Goal: Information Seeking & Learning: Learn about a topic

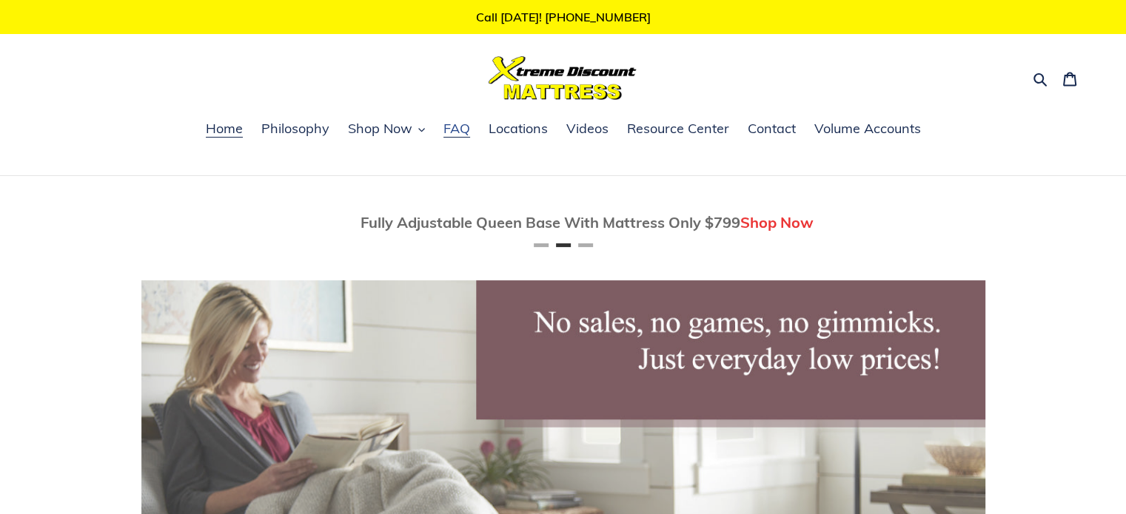
scroll to position [0, 844]
click at [513, 128] on span "Locations" at bounding box center [518, 129] width 59 height 18
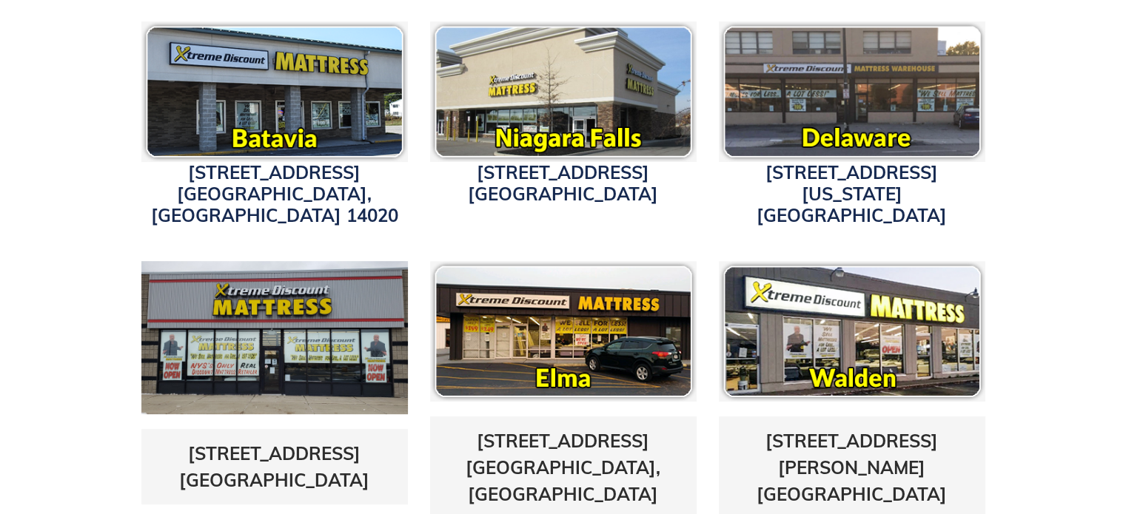
scroll to position [518, 0]
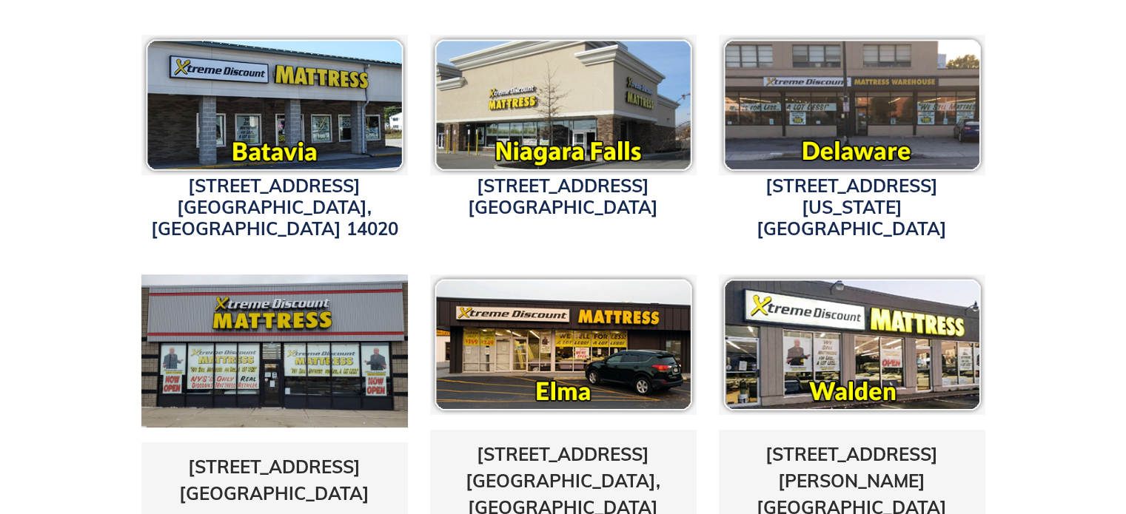
click at [263, 358] on img at bounding box center [274, 351] width 266 height 153
click at [262, 358] on img at bounding box center [274, 351] width 266 height 153
click at [260, 456] on link "5433 Transit Road East Amherst, NY 14221" at bounding box center [274, 480] width 190 height 49
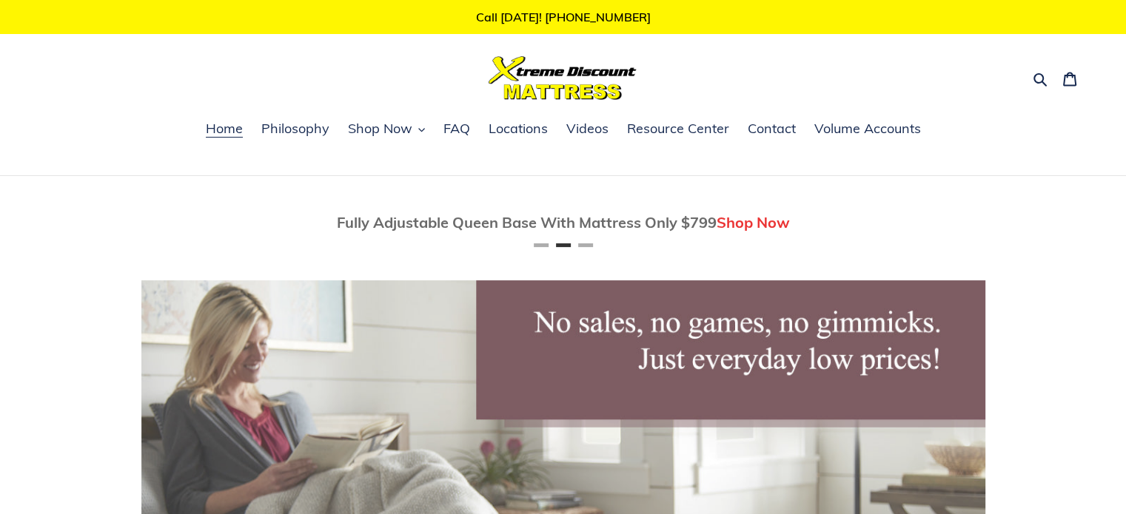
scroll to position [0, 844]
click at [380, 130] on span "Shop Now" at bounding box center [380, 129] width 64 height 18
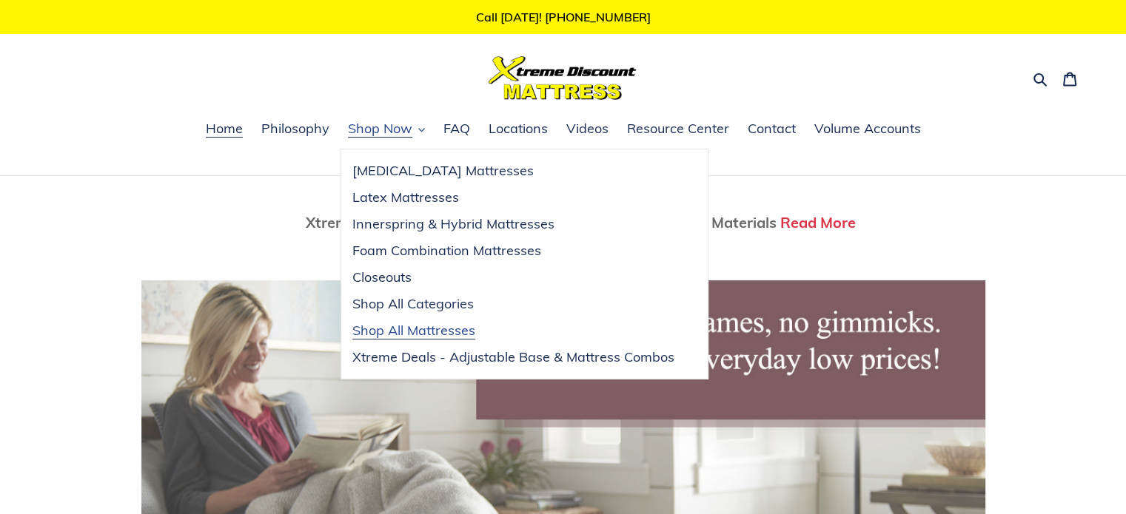
scroll to position [0, 1688]
click at [411, 327] on span "Shop All Mattresses" at bounding box center [413, 331] width 123 height 18
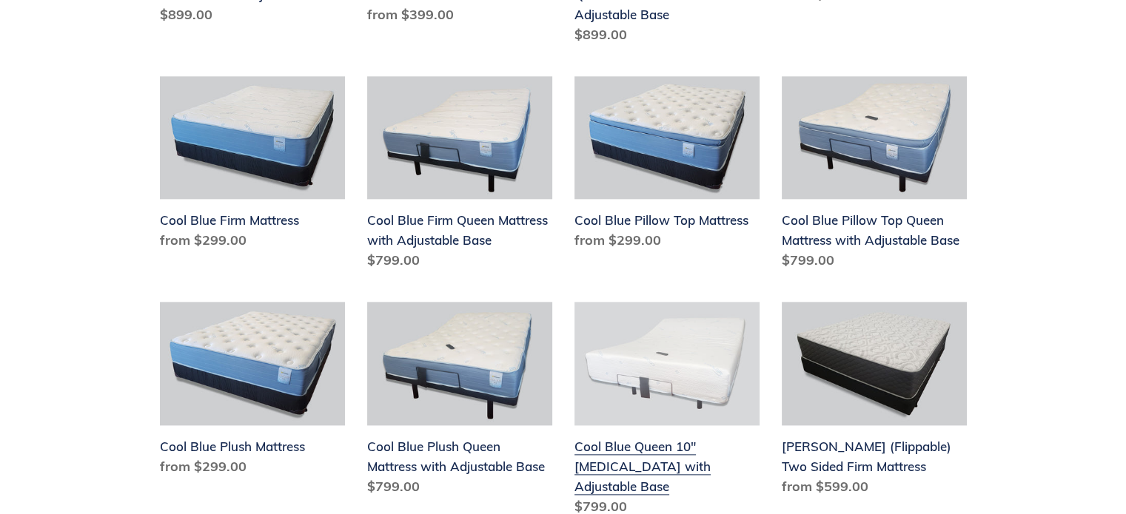
scroll to position [1924, 0]
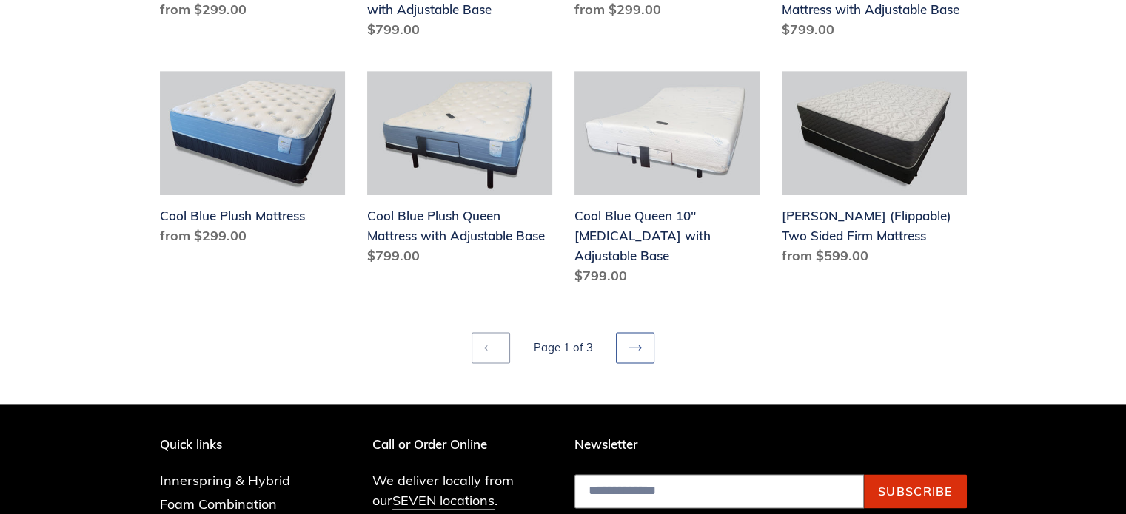
click at [628, 340] on icon at bounding box center [635, 347] width 15 height 15
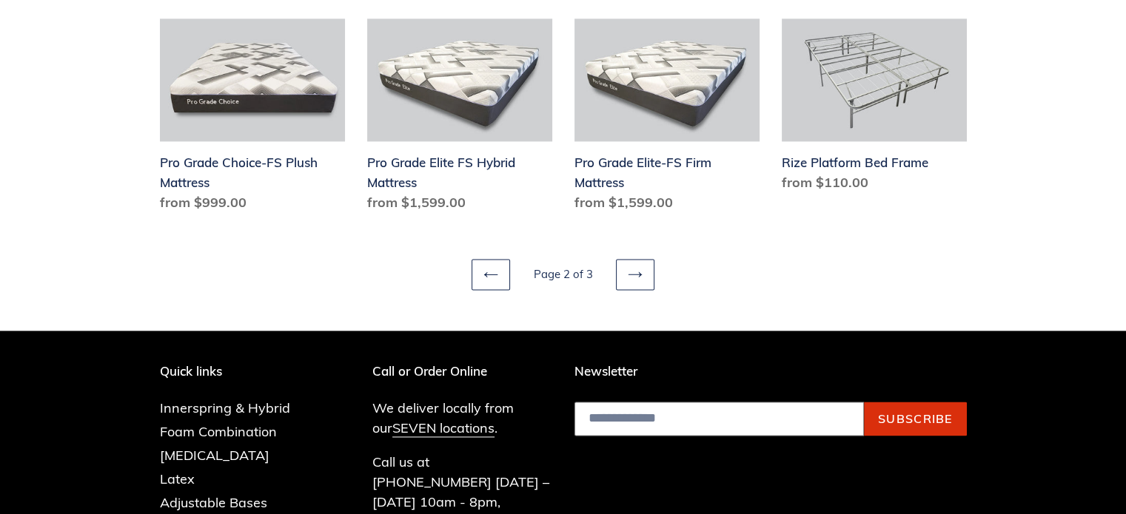
scroll to position [1998, 0]
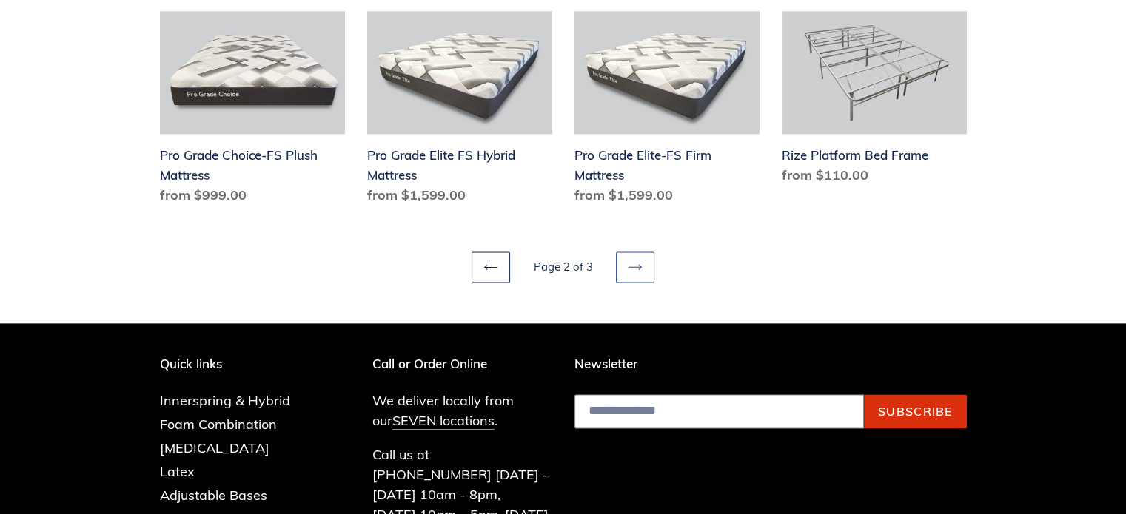
click at [628, 269] on icon at bounding box center [635, 267] width 15 height 15
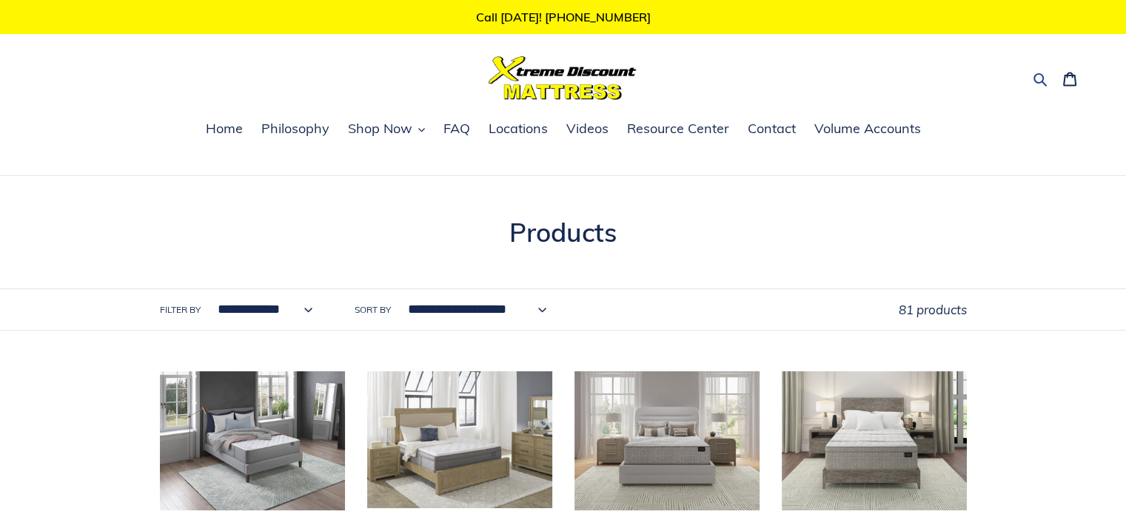
click at [1041, 80] on icon "button" at bounding box center [1040, 79] width 15 height 15
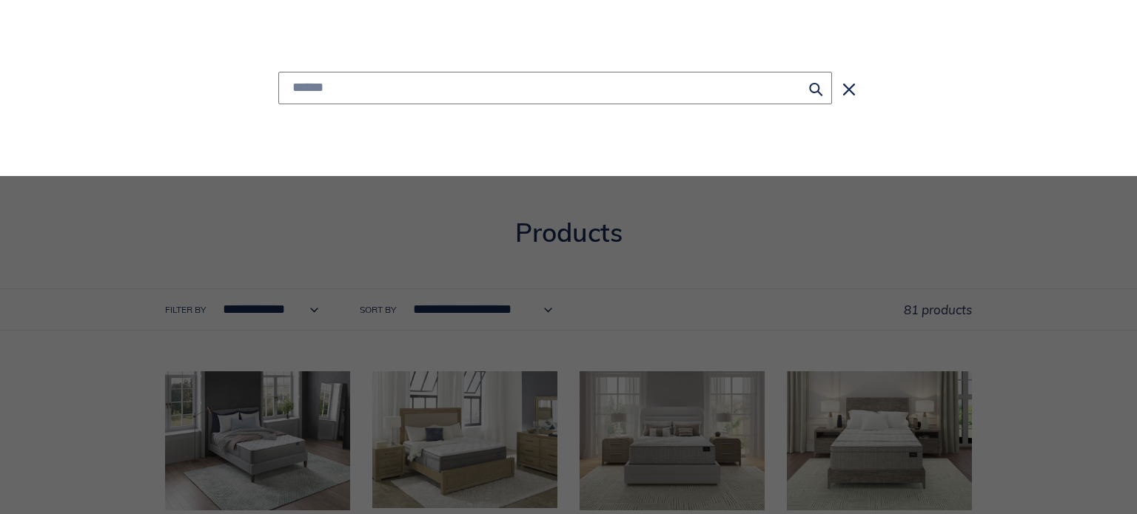
click at [574, 91] on input "Search" at bounding box center [555, 88] width 554 height 33
type input "**********"
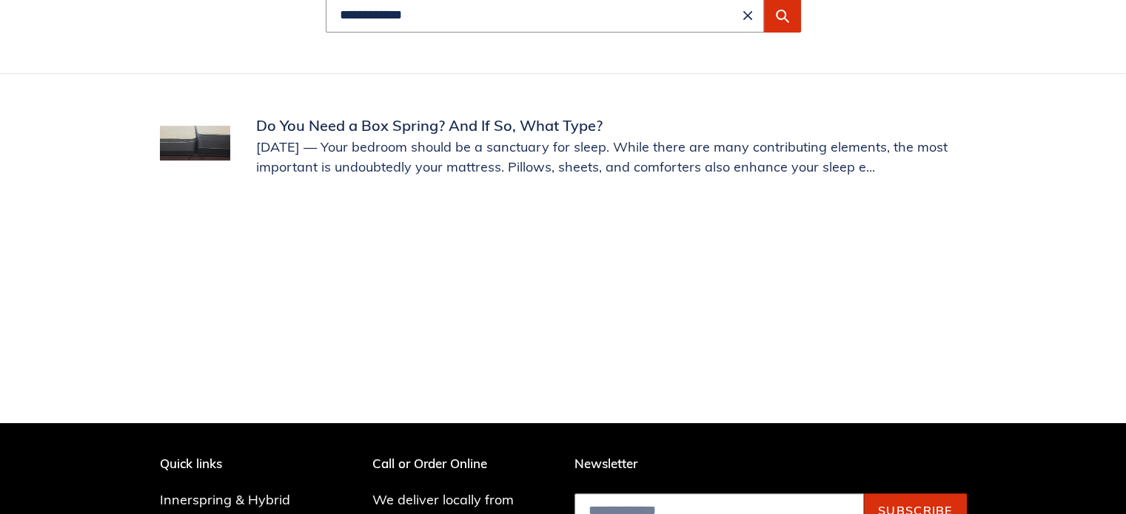
scroll to position [296, 0]
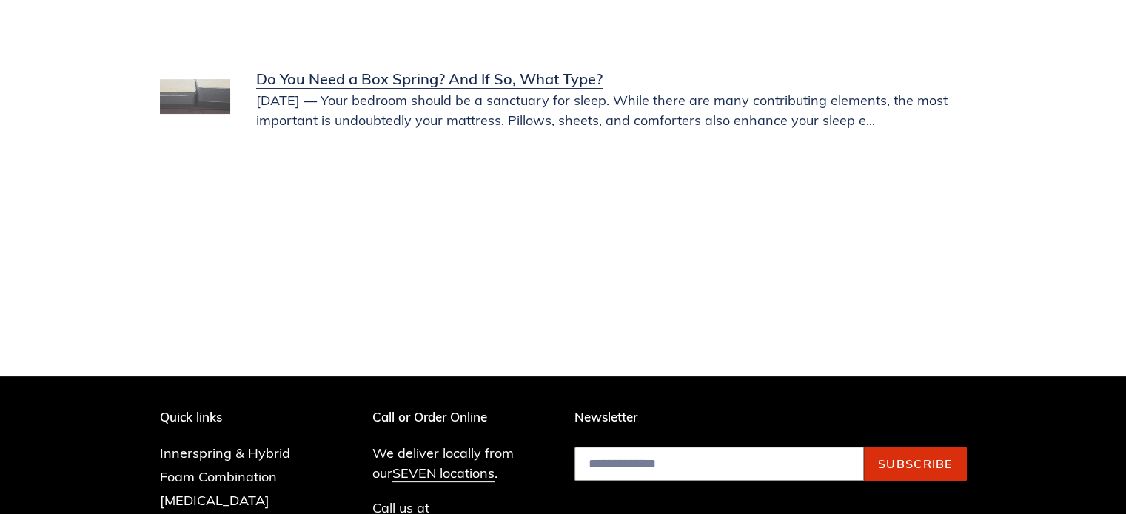
click at [498, 75] on link "Do You Need a Box Spring? And If So, What Type?" at bounding box center [563, 99] width 807 height 62
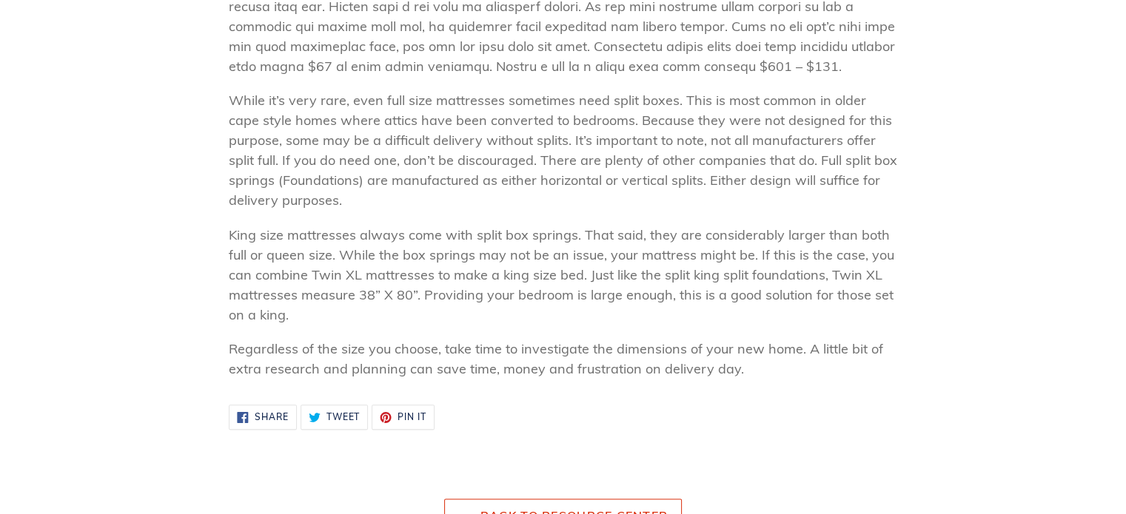
scroll to position [1702, 0]
